Goal: Task Accomplishment & Management: Use online tool/utility

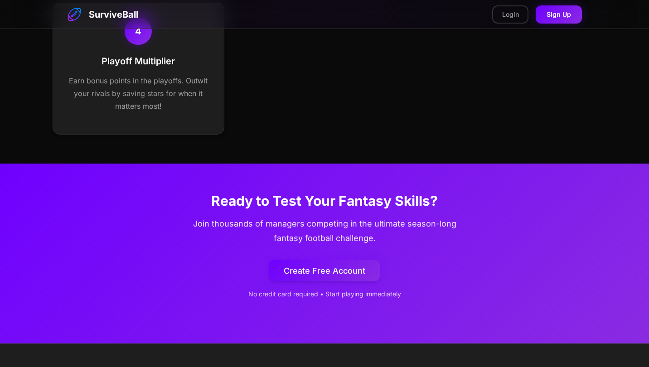
scroll to position [574, 0]
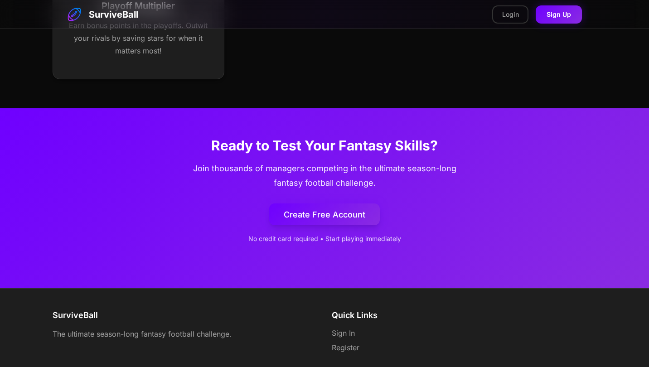
click at [333, 214] on link "Create Free Account" at bounding box center [324, 214] width 111 height 22
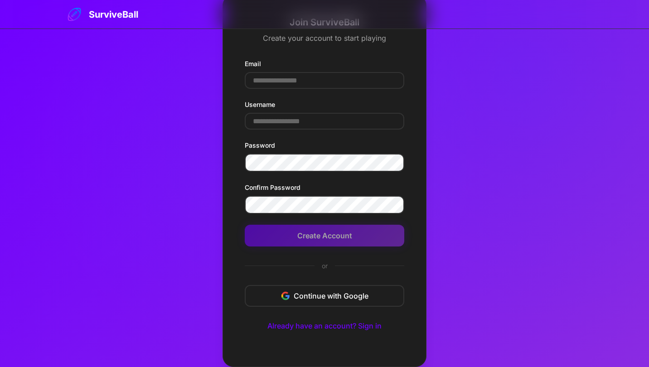
scroll to position [29, 0]
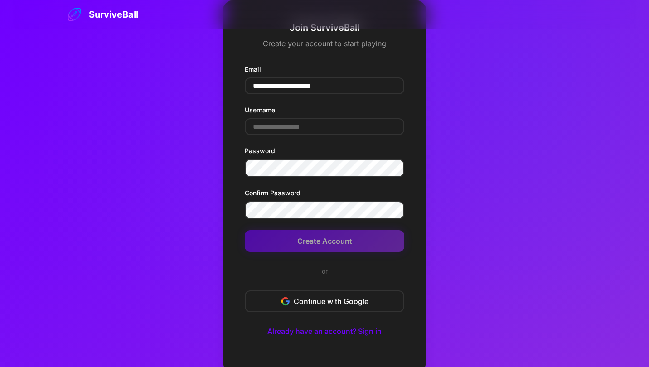
type input "**********"
click at [296, 126] on input "Username" at bounding box center [324, 126] width 159 height 17
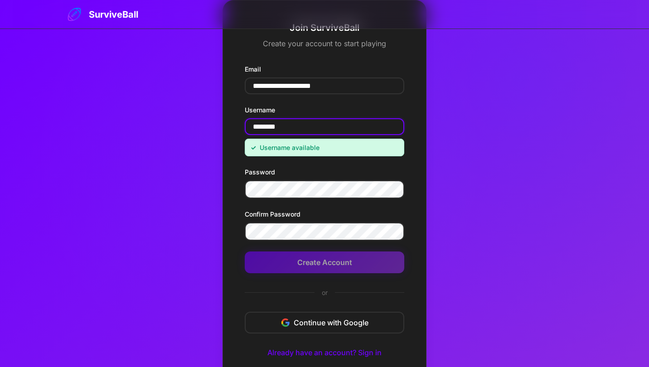
type input "********"
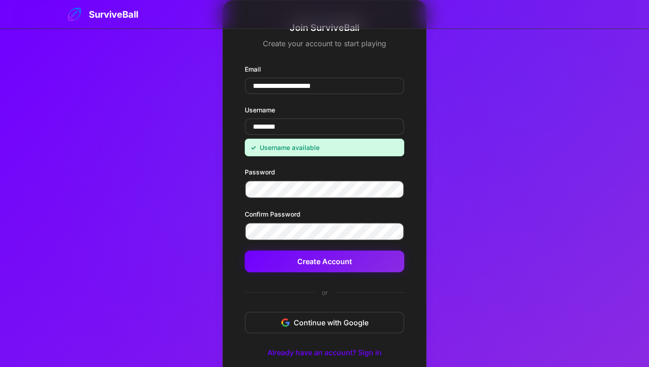
click at [364, 268] on button "Create Account" at bounding box center [324, 262] width 159 height 22
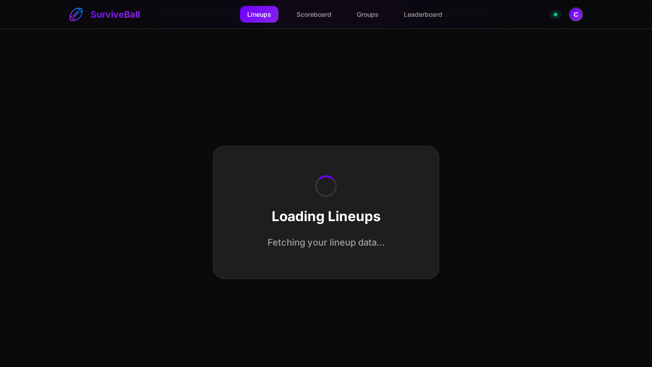
select select "**********"
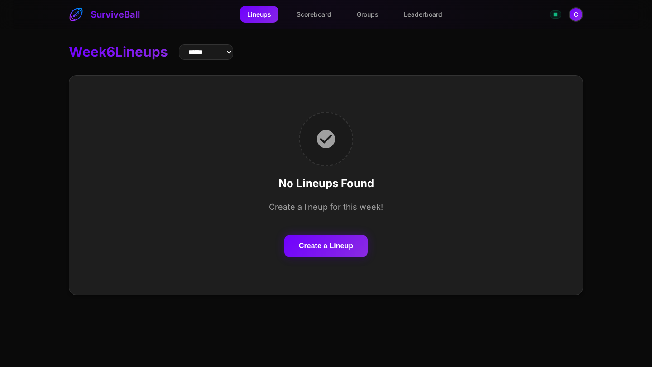
click at [336, 244] on button "Create a Lineup" at bounding box center [326, 246] width 83 height 23
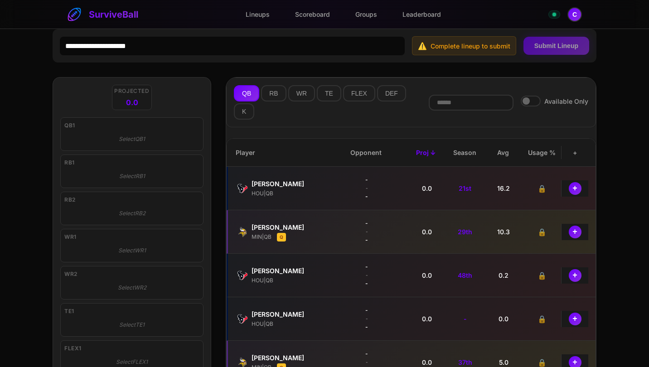
click at [526, 109] on div "Available Only" at bounding box center [555, 103] width 68 height 14
click at [528, 107] on div "Available Only" at bounding box center [555, 103] width 68 height 14
click at [529, 106] on span at bounding box center [531, 101] width 20 height 11
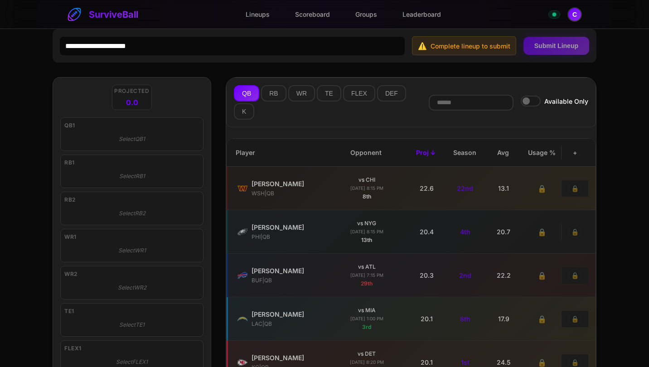
click at [530, 105] on span at bounding box center [531, 101] width 20 height 11
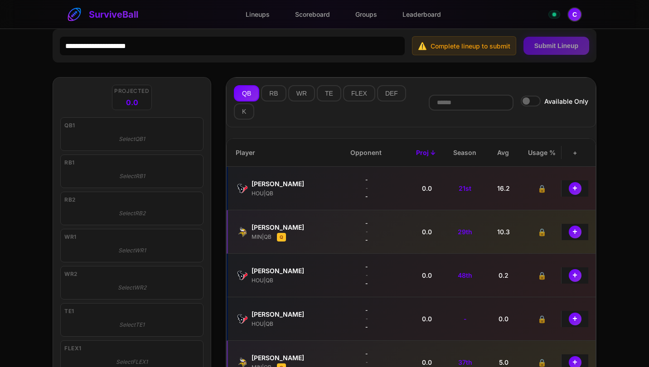
click at [530, 105] on span at bounding box center [531, 101] width 20 height 11
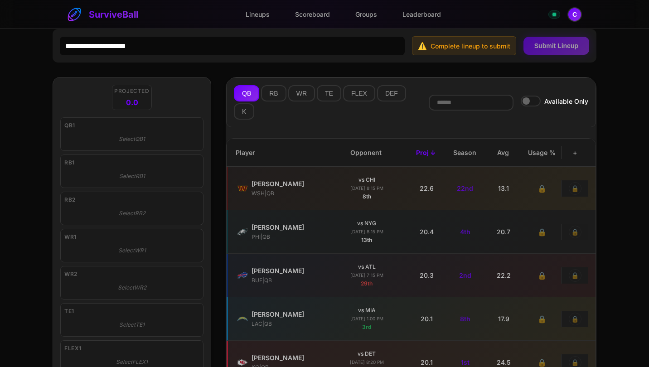
click at [530, 105] on span at bounding box center [531, 101] width 20 height 11
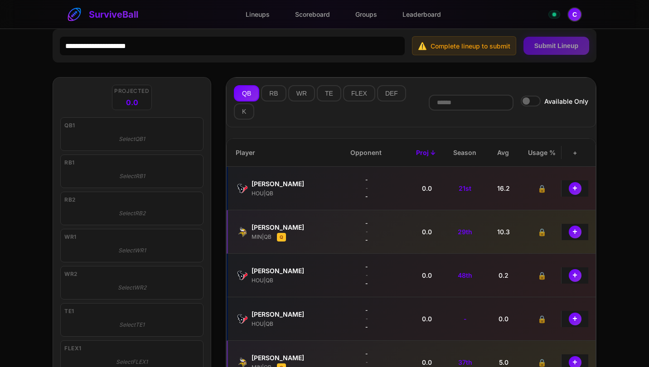
click at [530, 105] on span at bounding box center [531, 101] width 20 height 11
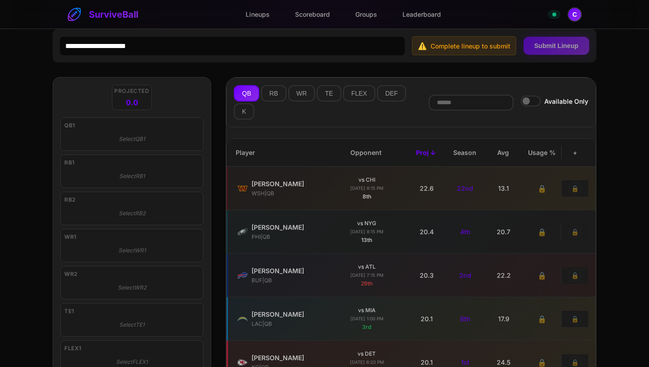
click at [530, 105] on span at bounding box center [531, 101] width 20 height 11
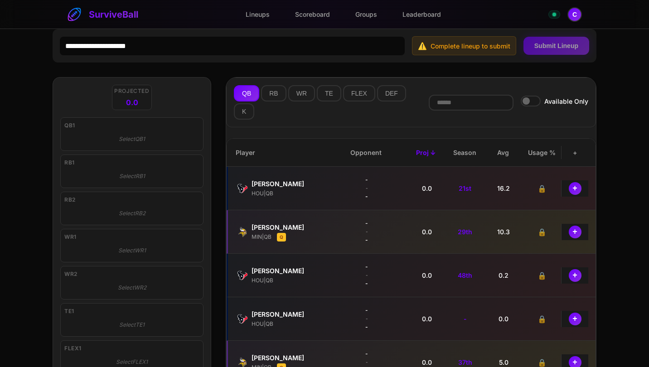
click at [530, 105] on span at bounding box center [531, 101] width 20 height 11
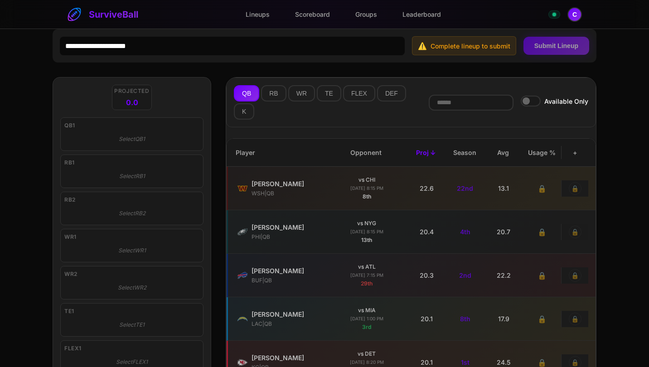
click at [535, 100] on span at bounding box center [531, 101] width 20 height 11
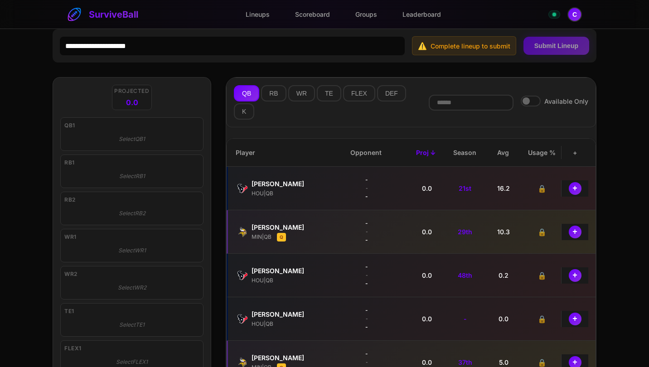
drag, startPoint x: 264, startPoint y: 44, endPoint x: 149, endPoint y: 45, distance: 115.5
click at [149, 45] on input "text" at bounding box center [232, 46] width 345 height 19
click at [50, 88] on div "⚠️ Complete lineup to submit Submit Lineup Projected 0.0 QB1 Select QB1 RB1 Sel…" at bounding box center [324, 242] width 649 height 427
click at [121, 16] on link "SurviveBall" at bounding box center [102, 14] width 75 height 15
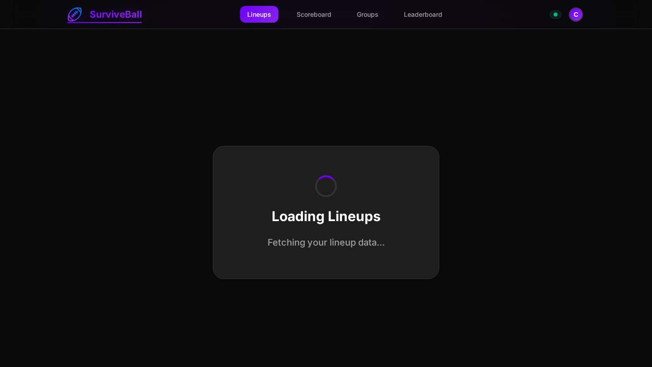
select select "**********"
